Goal: Information Seeking & Learning: Understand process/instructions

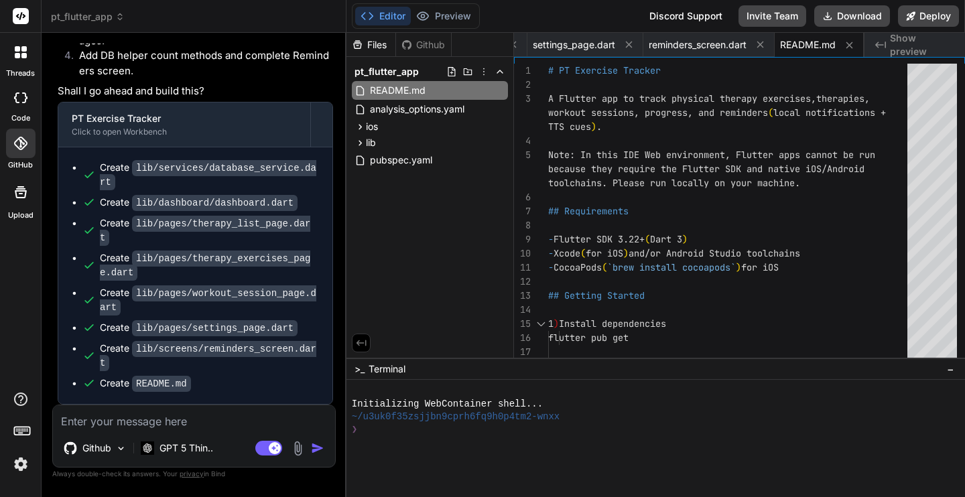
scroll to position [5091, 0]
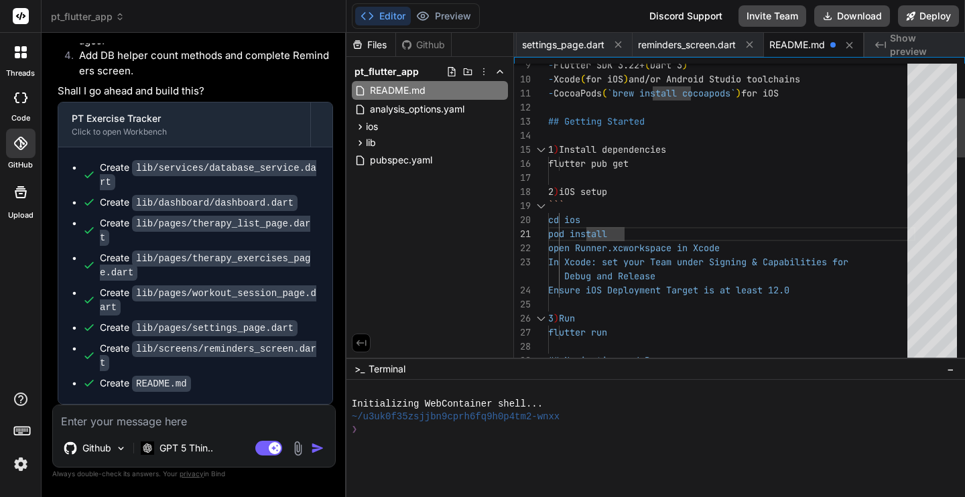
scroll to position [70, 0]
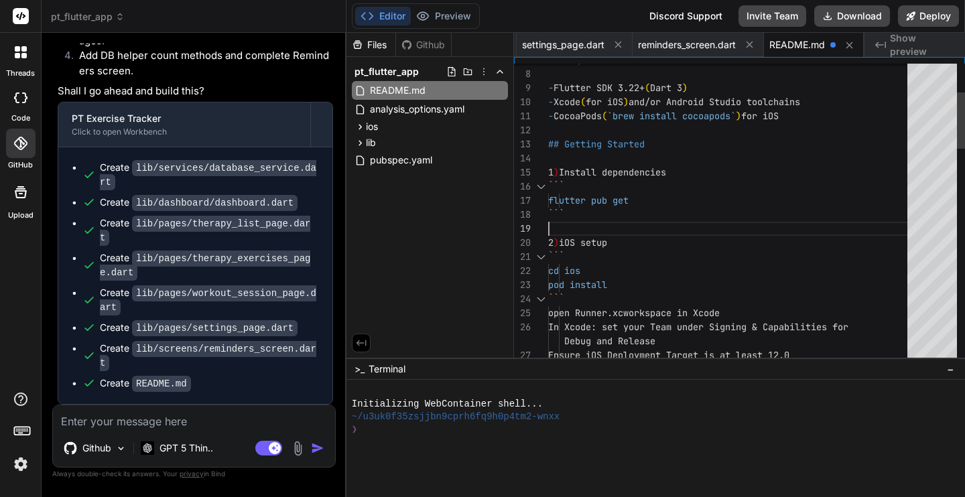
scroll to position [28, 0]
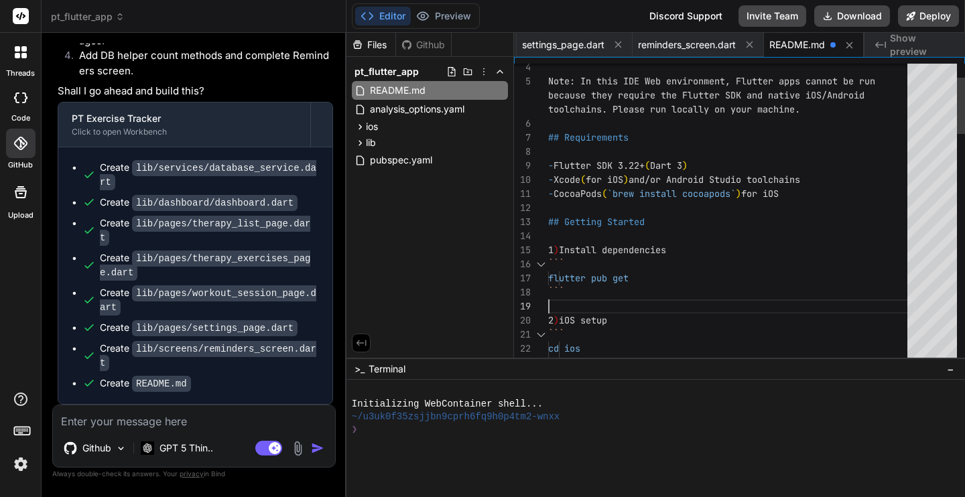
drag, startPoint x: 624, startPoint y: 196, endPoint x: 689, endPoint y: 188, distance: 65.4
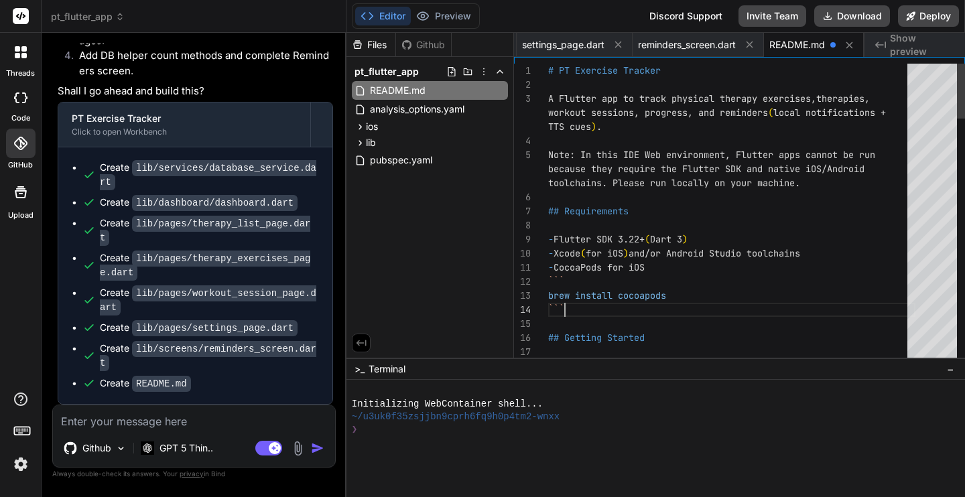
scroll to position [0, 620]
type textarea "## Requirements - Flutter SDK 3.22+ (Dart 3) - Xcode (for iOS) and/or Android S…"
